Goal: Task Accomplishment & Management: Manage account settings

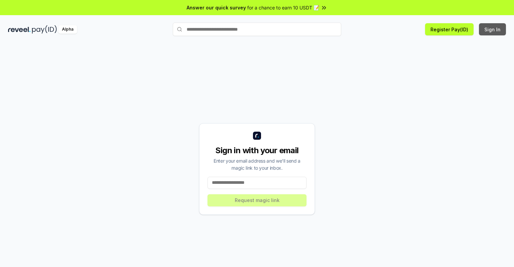
click at [493, 29] on button "Sign In" at bounding box center [492, 29] width 27 height 12
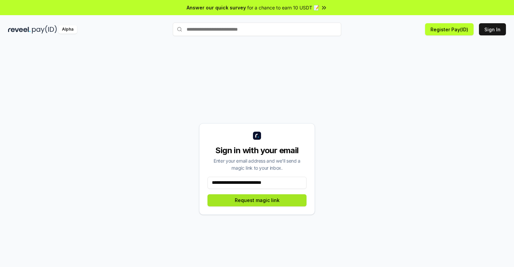
type input "**********"
click at [257, 200] on button "Request magic link" at bounding box center [257, 200] width 99 height 12
